Goal: Task Accomplishment & Management: Manage account settings

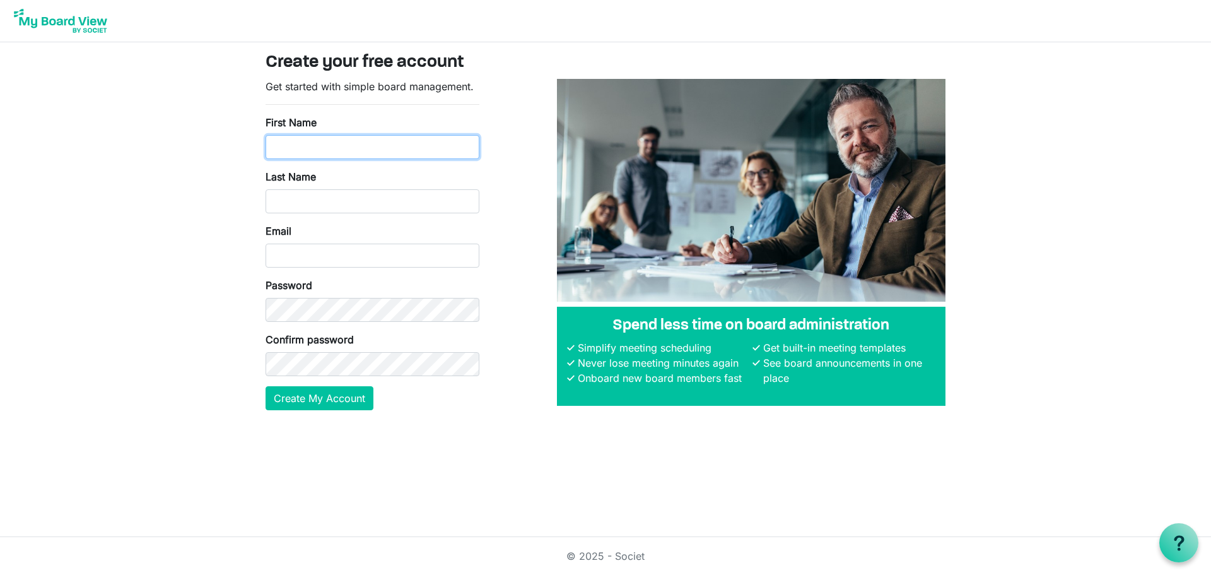
click at [434, 149] on input "First Name" at bounding box center [373, 147] width 214 height 24
type input "[PERSON_NAME]"
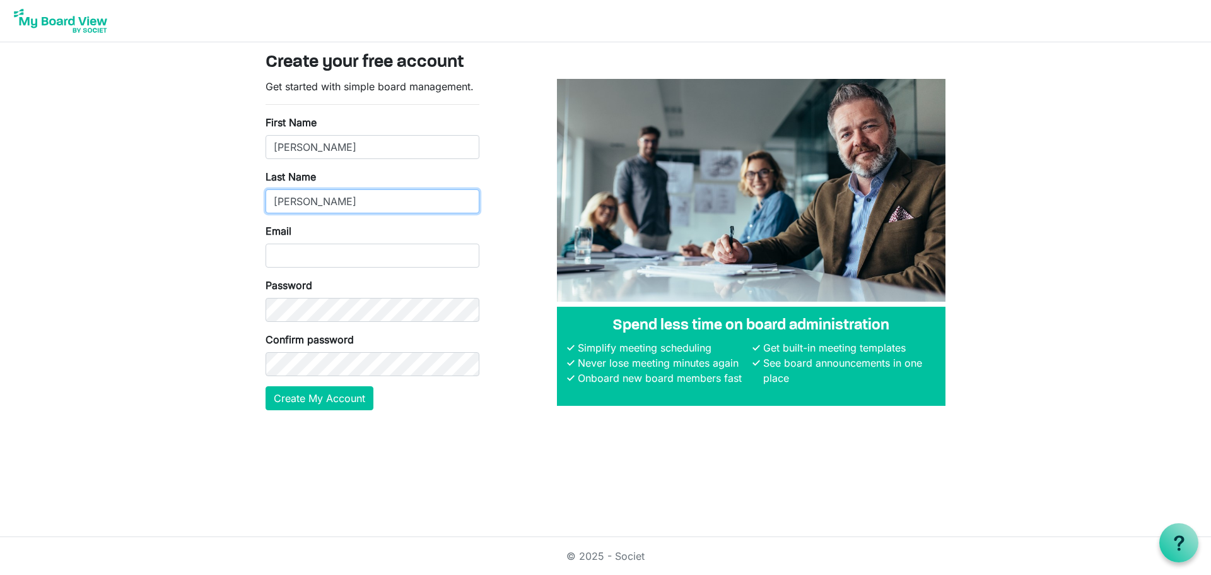
type input "[PERSON_NAME]"
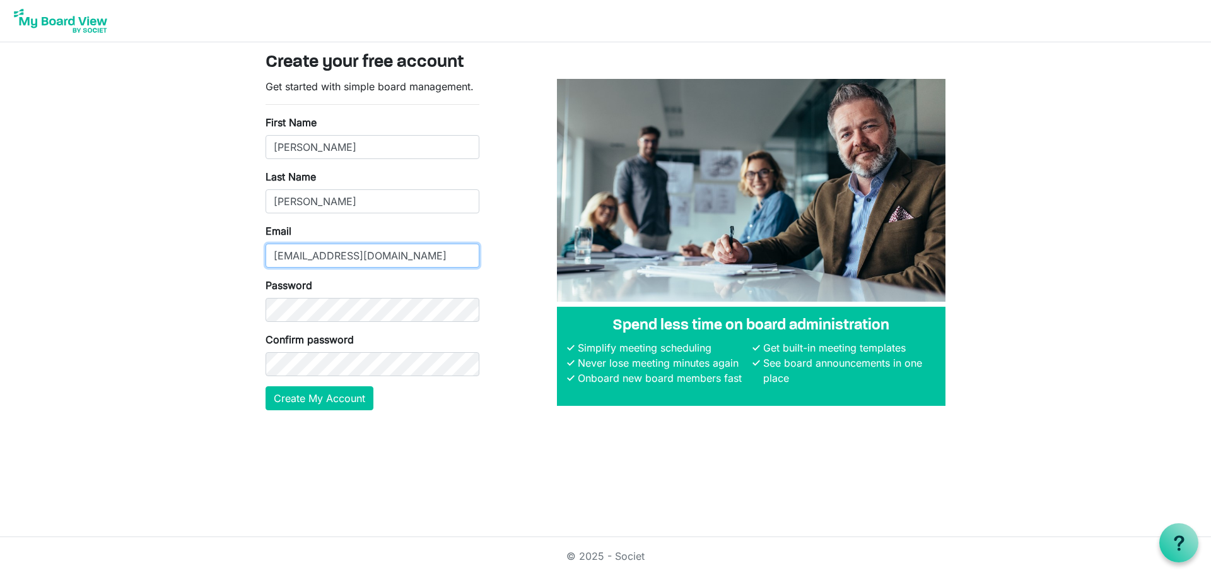
type input "[EMAIL_ADDRESS][DOMAIN_NAME]"
click at [266, 386] on button "Create My Account" at bounding box center [320, 398] width 108 height 24
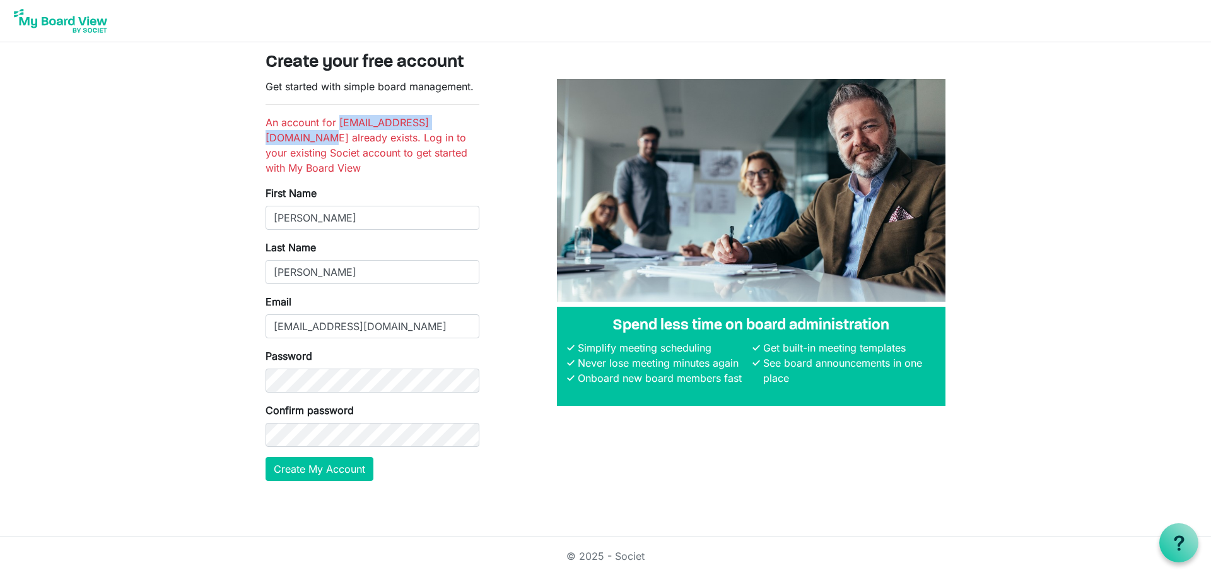
drag, startPoint x: 407, startPoint y: 136, endPoint x: 266, endPoint y: 132, distance: 141.4
click at [266, 132] on li "An account for [EMAIL_ADDRESS][DOMAIN_NAME] already exists. Log in to your exis…" at bounding box center [373, 145] width 214 height 61
copy li "[EMAIL_ADDRESS][DOMAIN_NAME]"
click at [90, 22] on img at bounding box center [60, 21] width 101 height 32
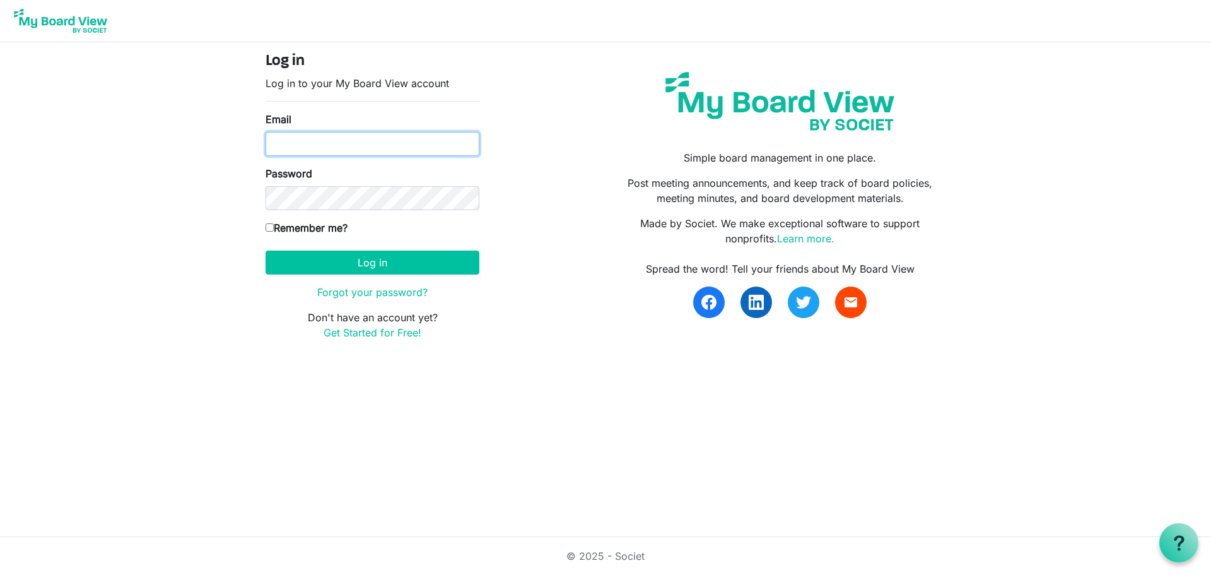
click at [435, 149] on input "Email" at bounding box center [373, 144] width 214 height 24
paste input "[EMAIL_ADDRESS][DOMAIN_NAME]"
type input "[EMAIL_ADDRESS][DOMAIN_NAME]"
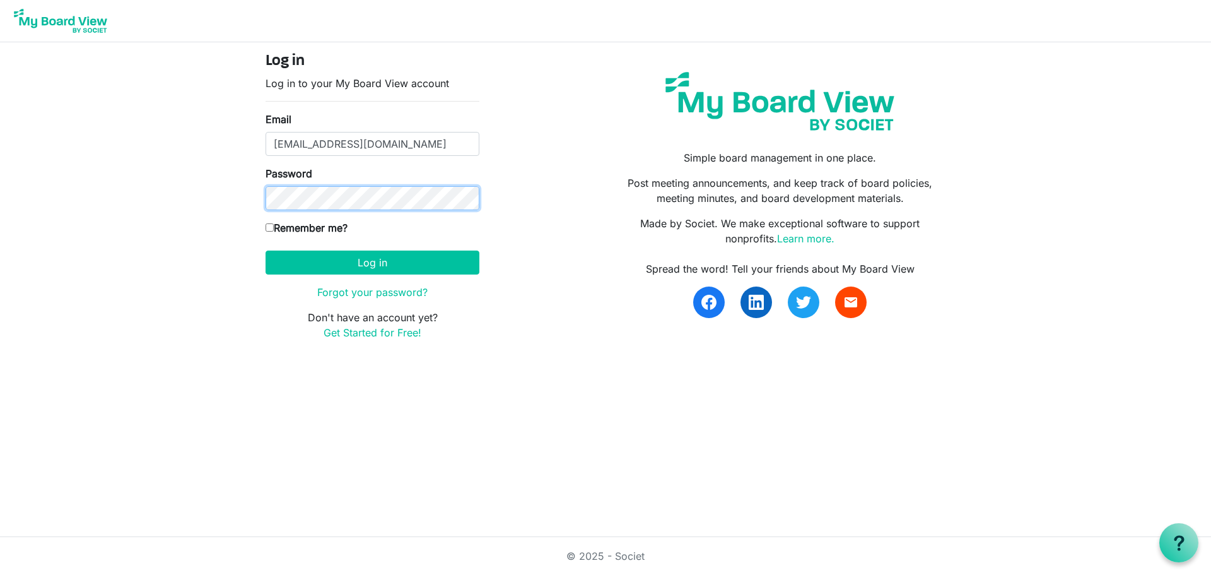
click at [266, 250] on button "Log in" at bounding box center [373, 262] width 214 height 24
